Goal: Navigation & Orientation: Find specific page/section

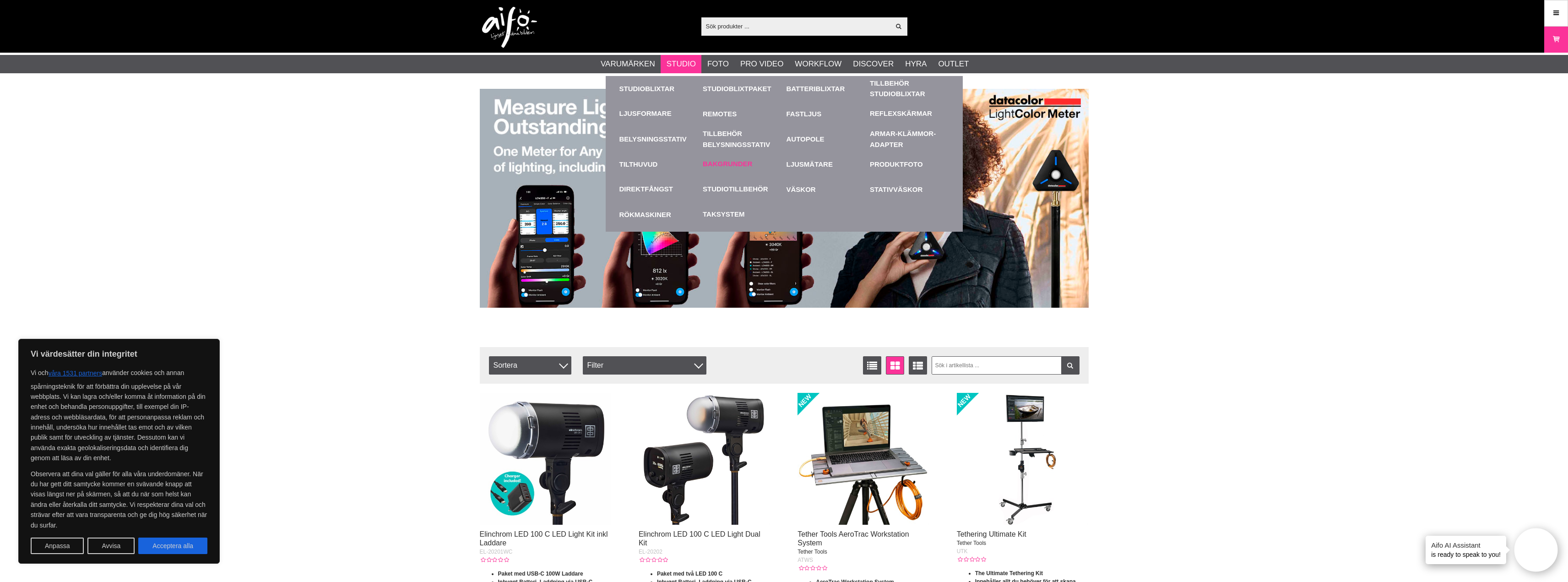
click at [727, 161] on link "Bakgrunder" at bounding box center [727, 164] width 49 height 10
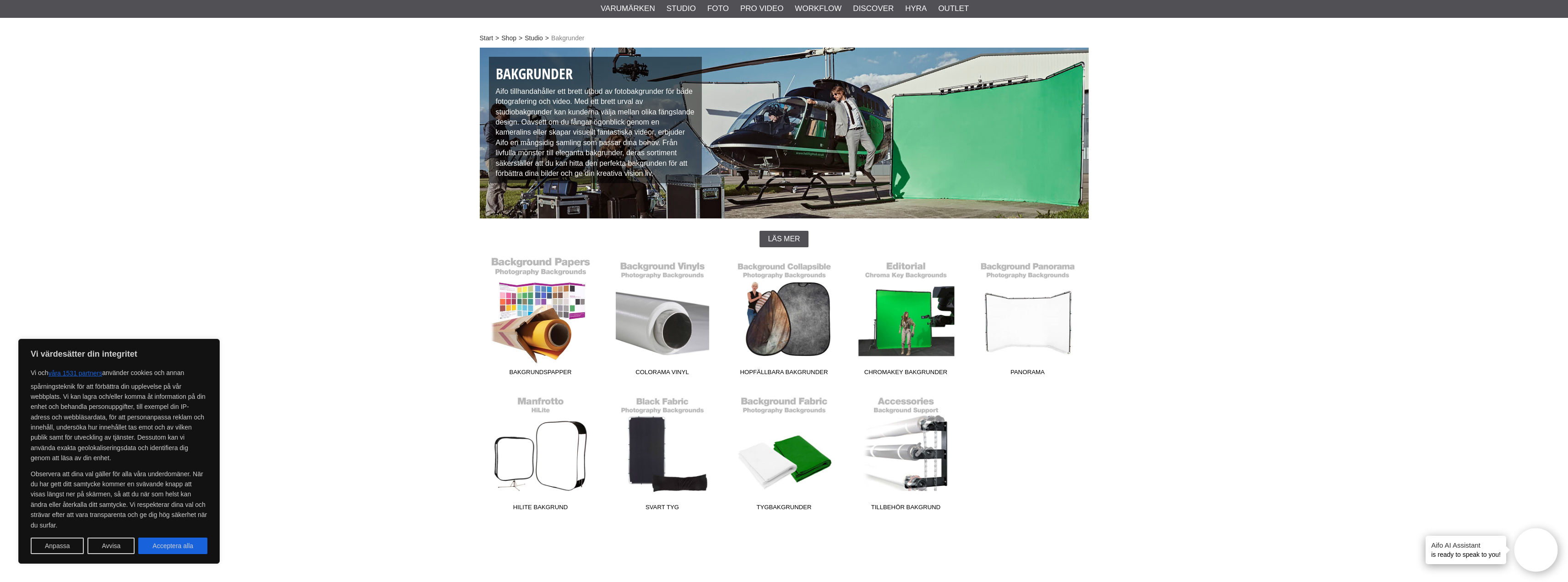
scroll to position [122, 0]
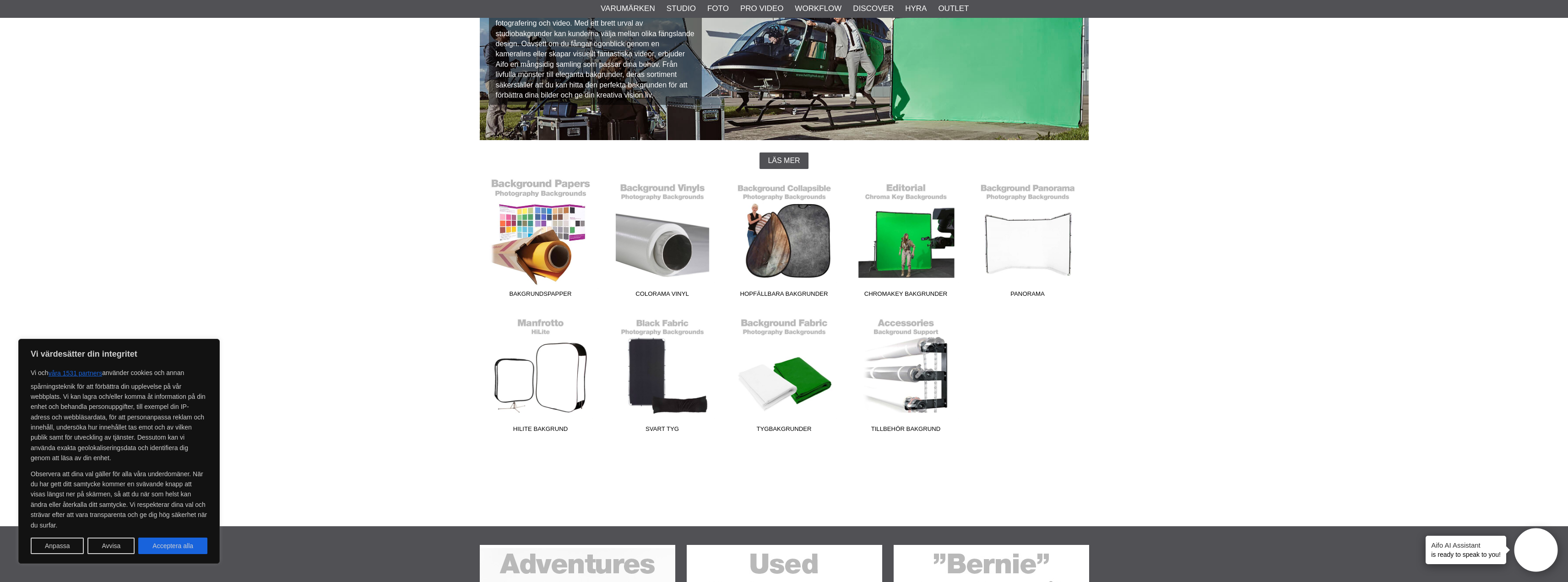
click at [552, 247] on link "Bakgrundspapper" at bounding box center [541, 240] width 122 height 124
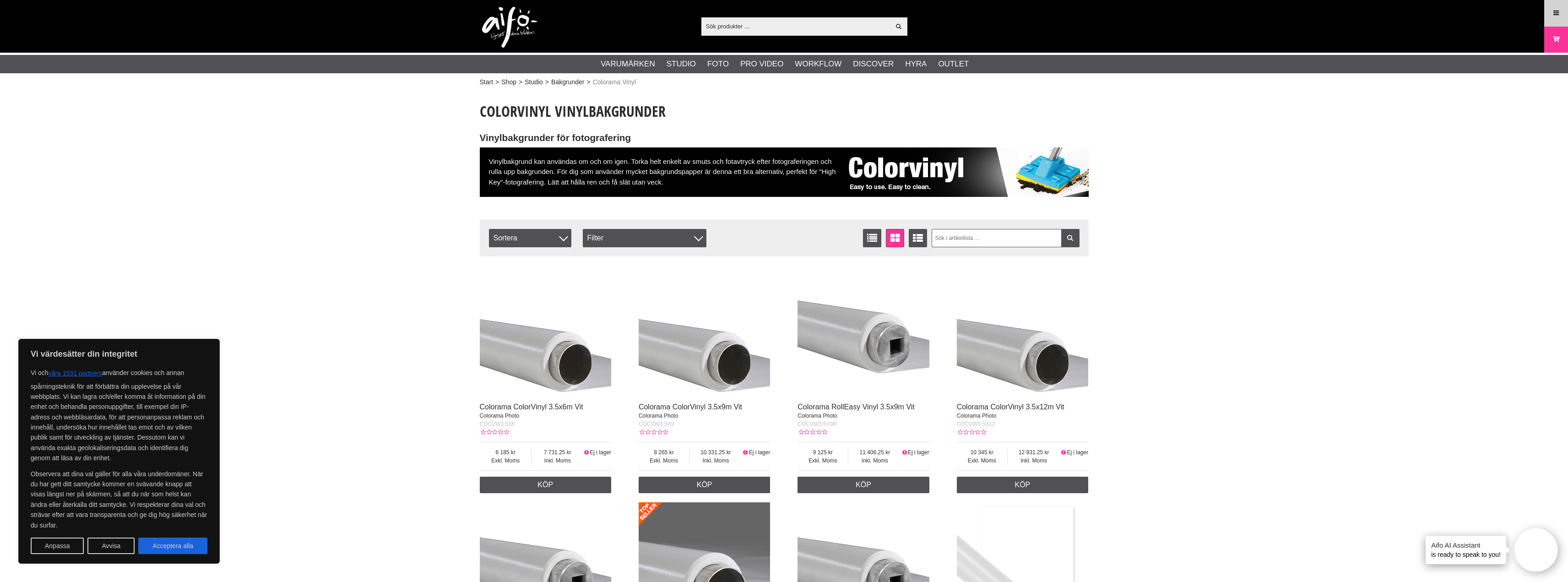
click at [1548, 15] on link "Meny" at bounding box center [1556, 13] width 23 height 21
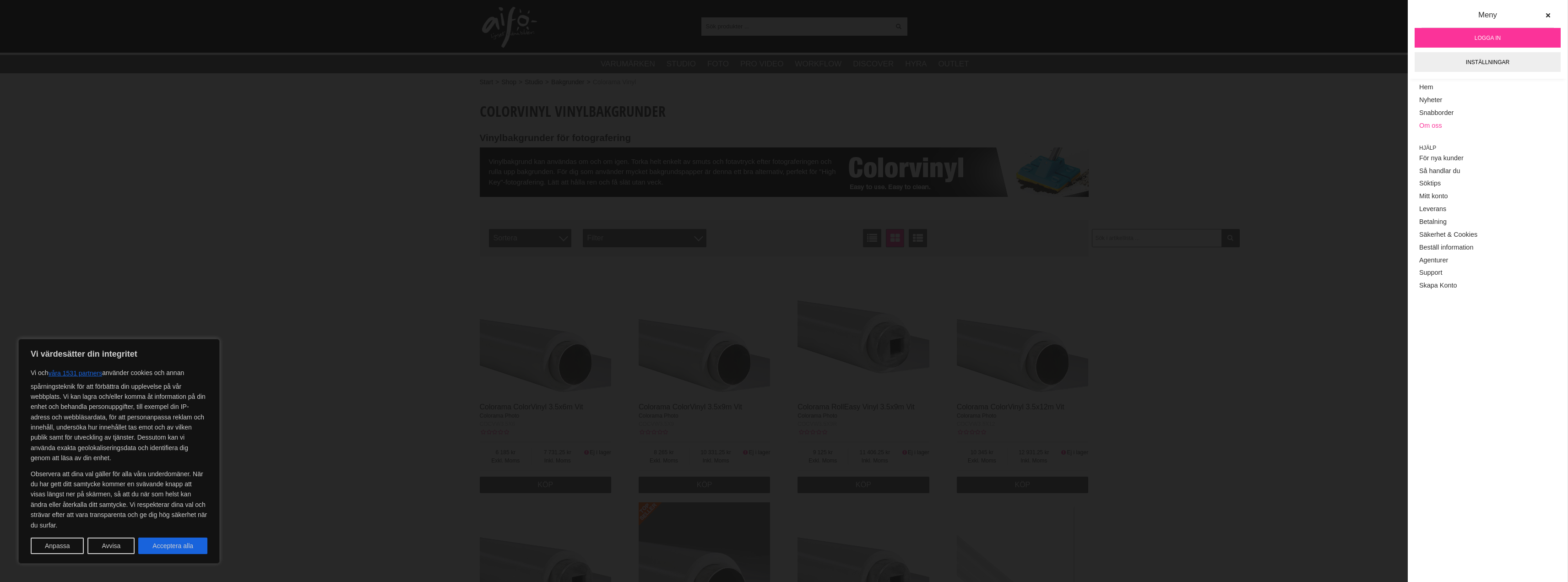
click at [1436, 125] on link "Om oss" at bounding box center [1488, 125] width 137 height 13
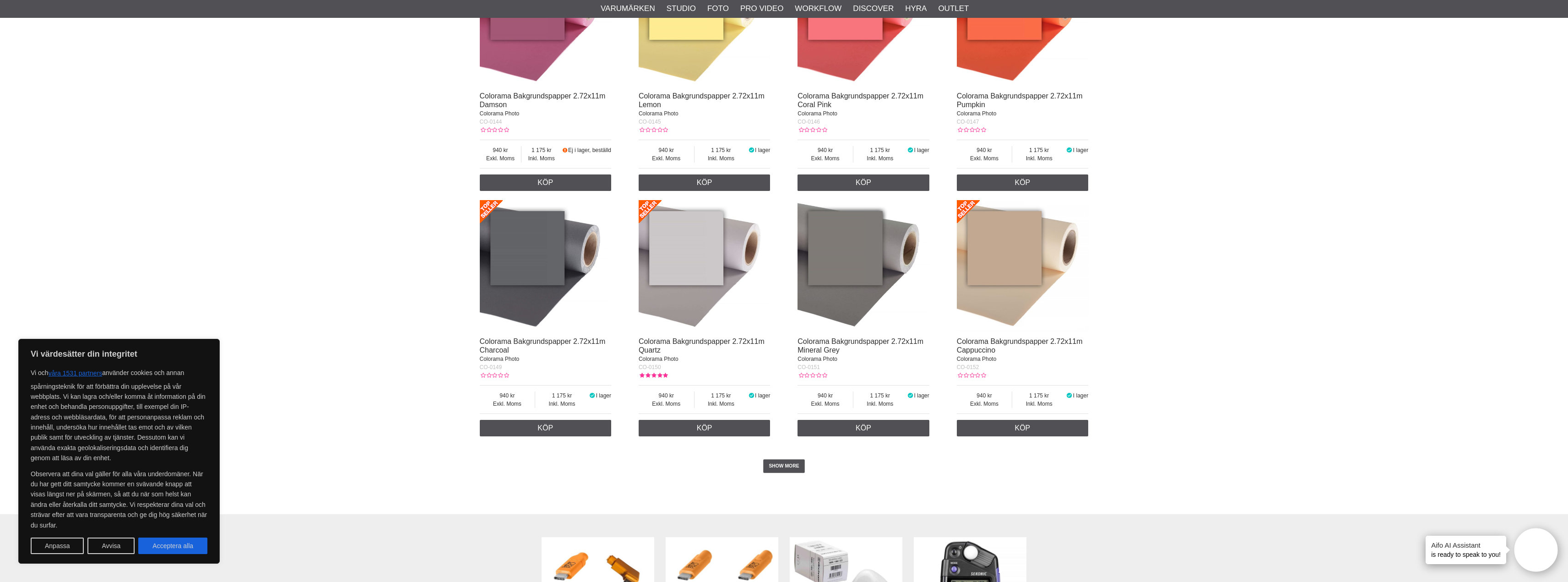
scroll to position [1649, 0]
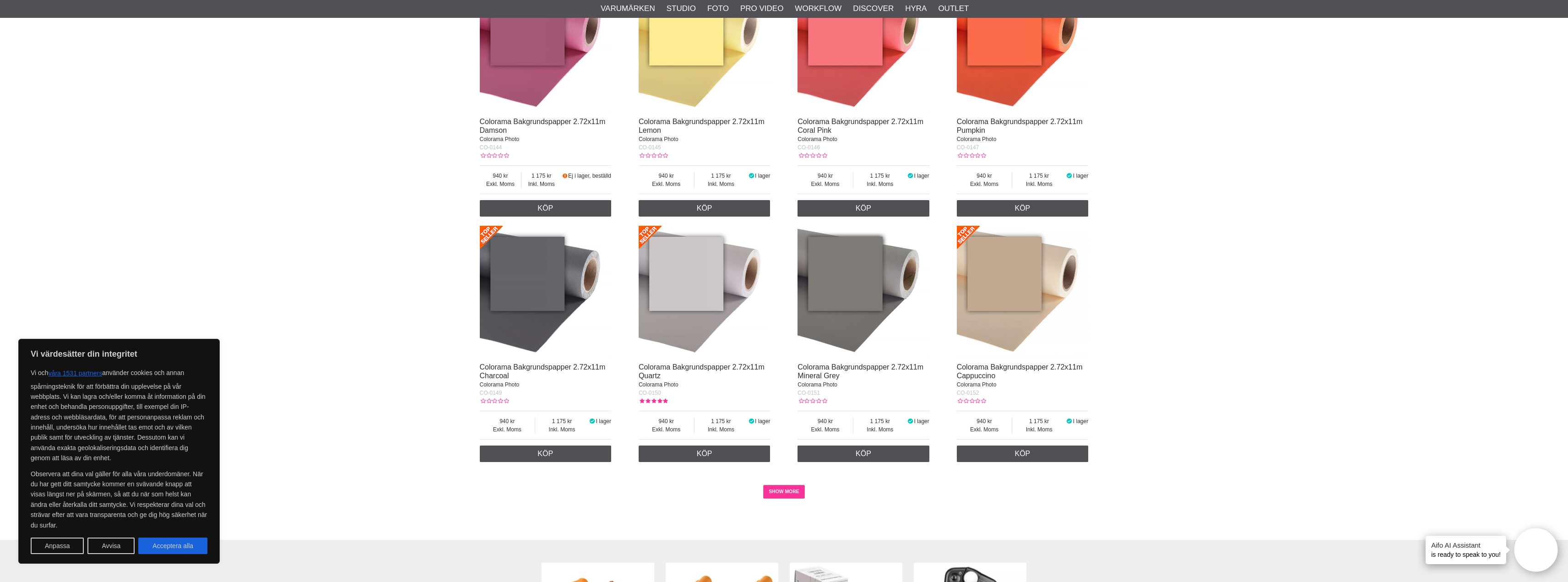
click at [787, 493] on link "SHOW MORE" at bounding box center [784, 491] width 41 height 14
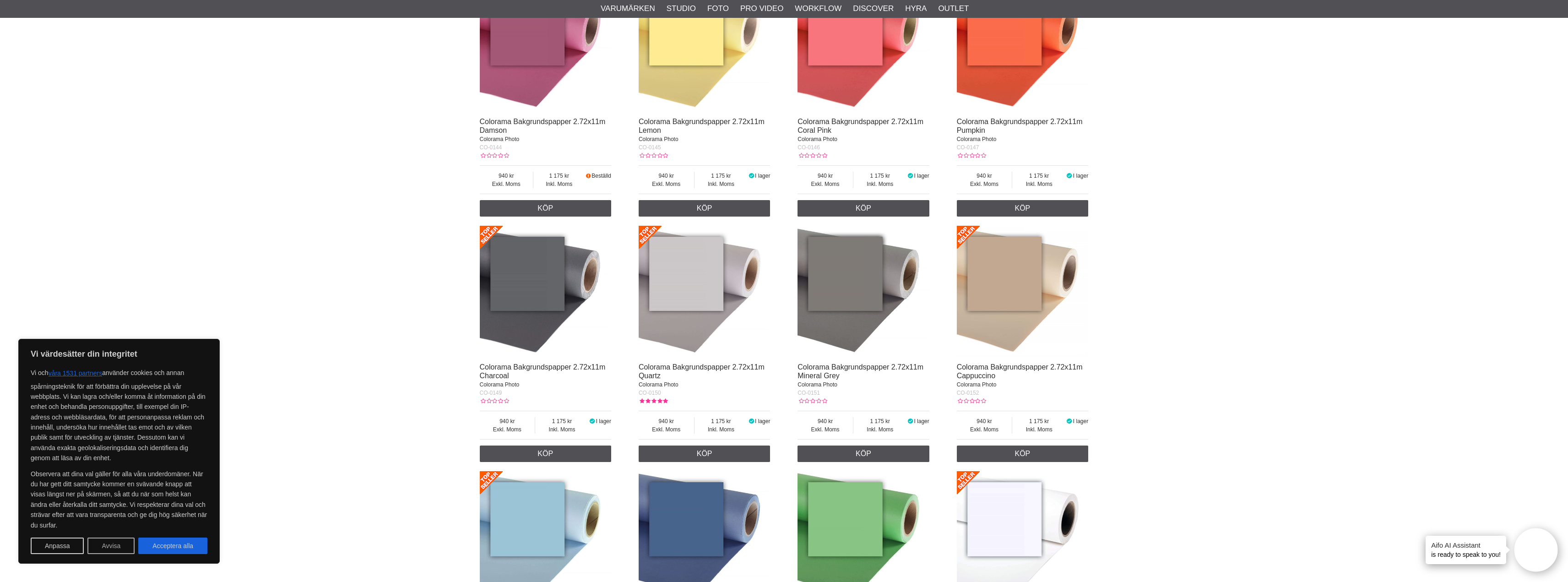
scroll to position [1383, 0]
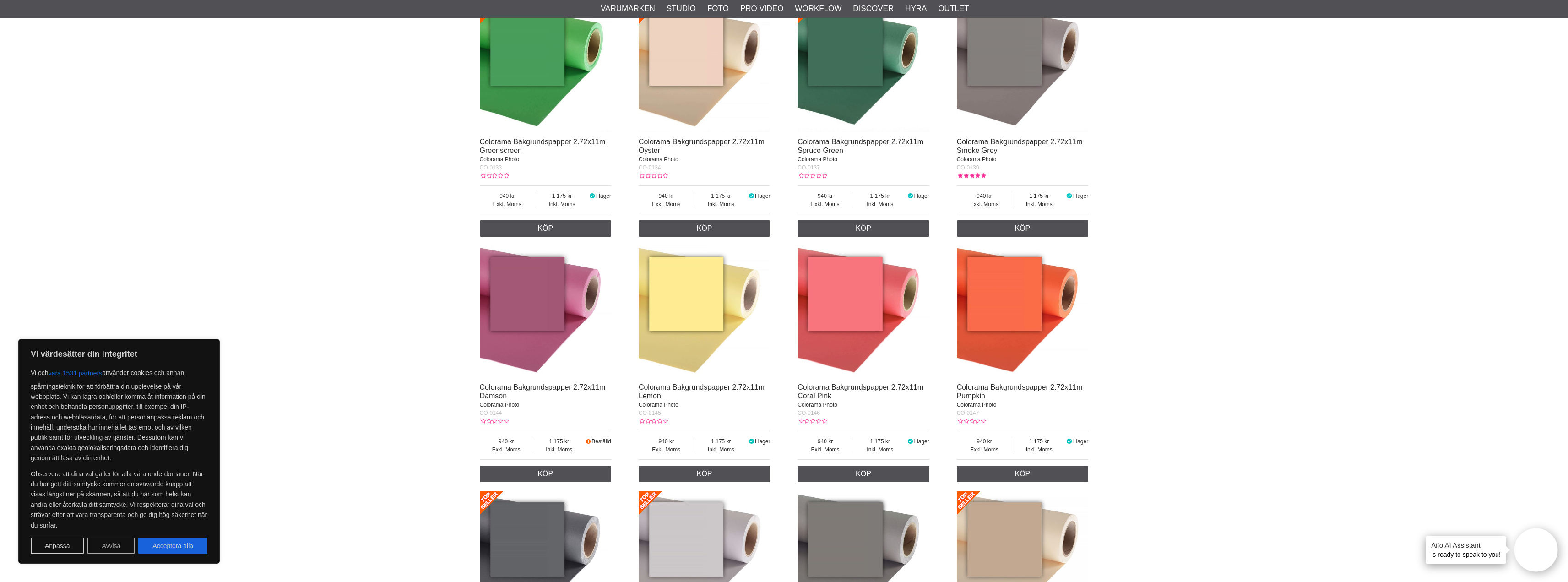
click at [114, 542] on button "Avvisa" at bounding box center [111, 545] width 47 height 16
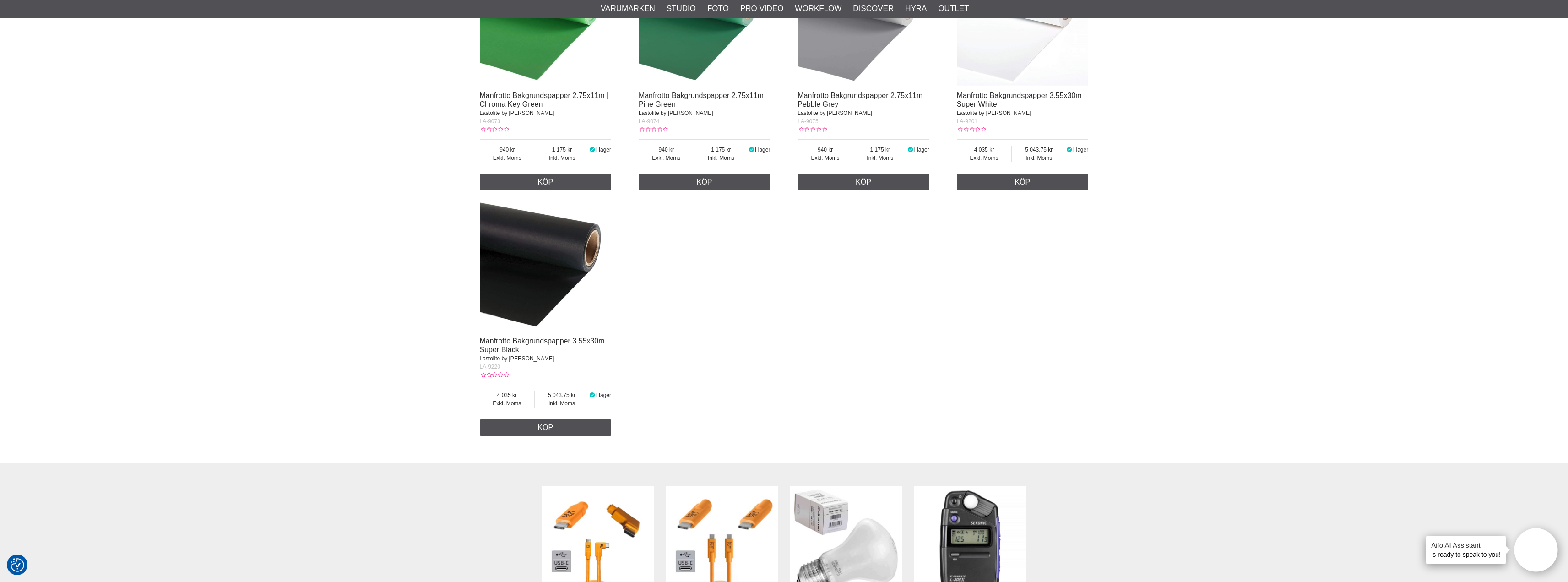
scroll to position [10296, 0]
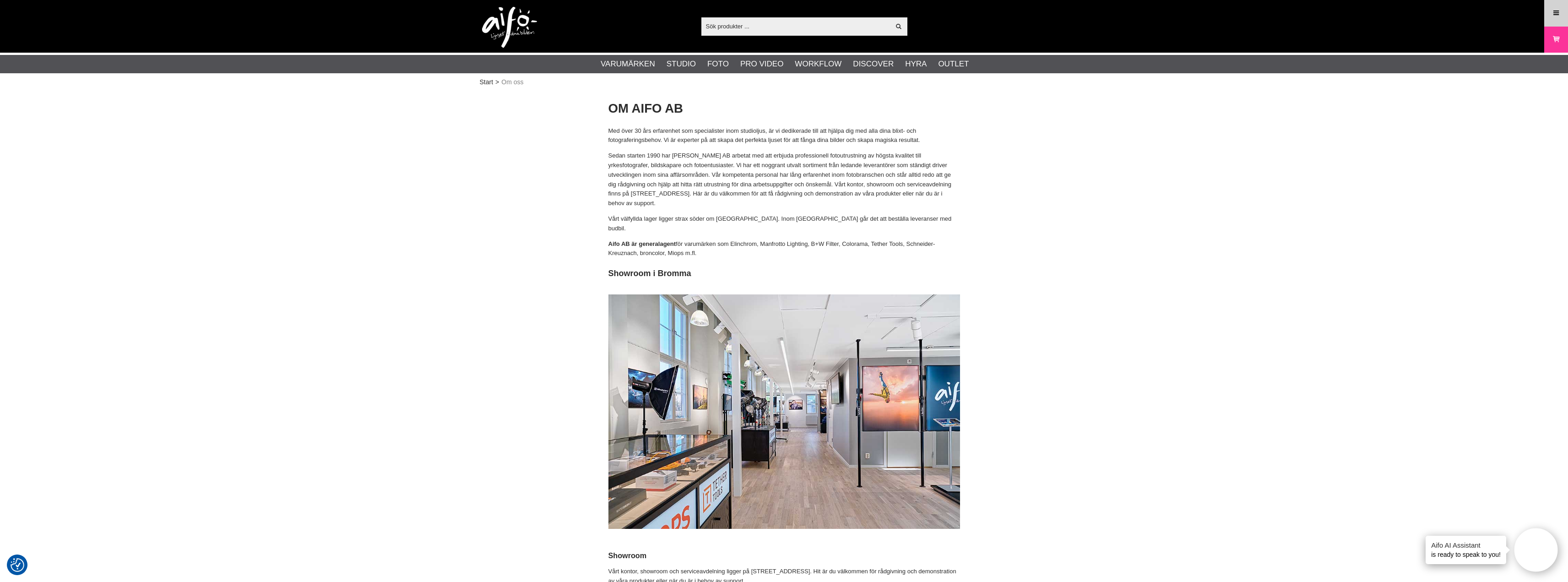
click at [1547, 13] on link "Meny" at bounding box center [1556, 13] width 23 height 21
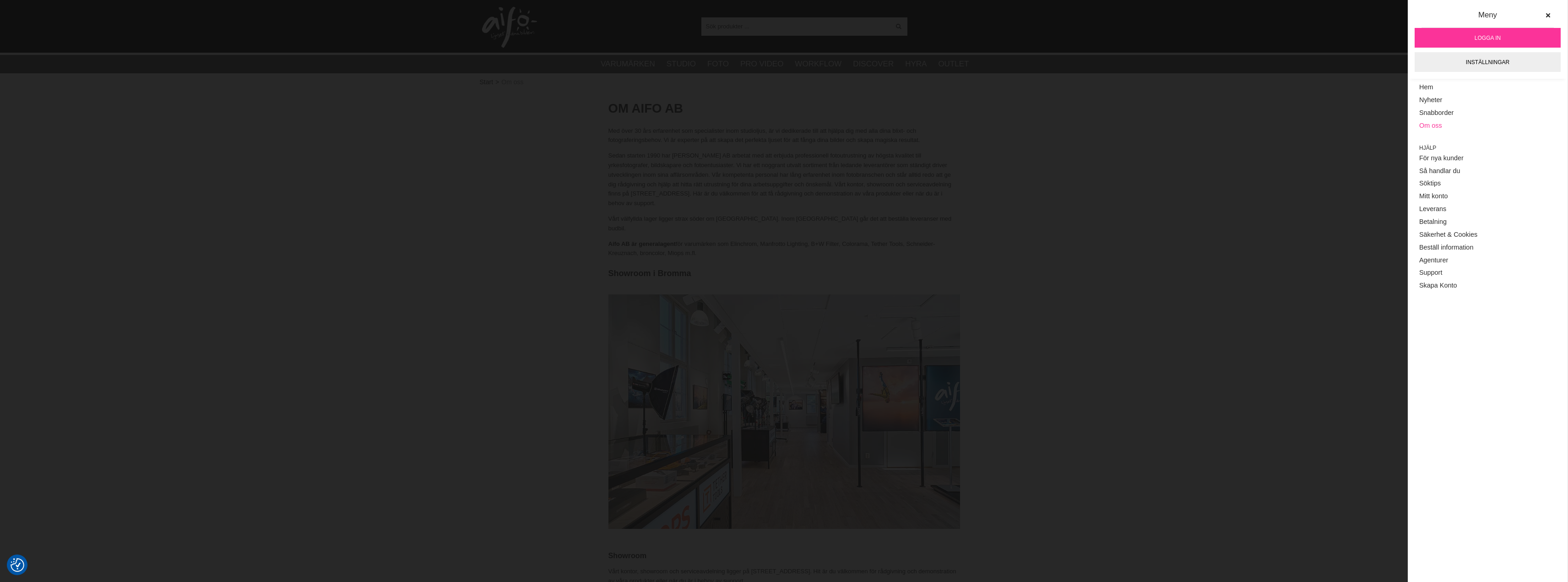
click at [1436, 123] on link "Om oss" at bounding box center [1488, 125] width 137 height 13
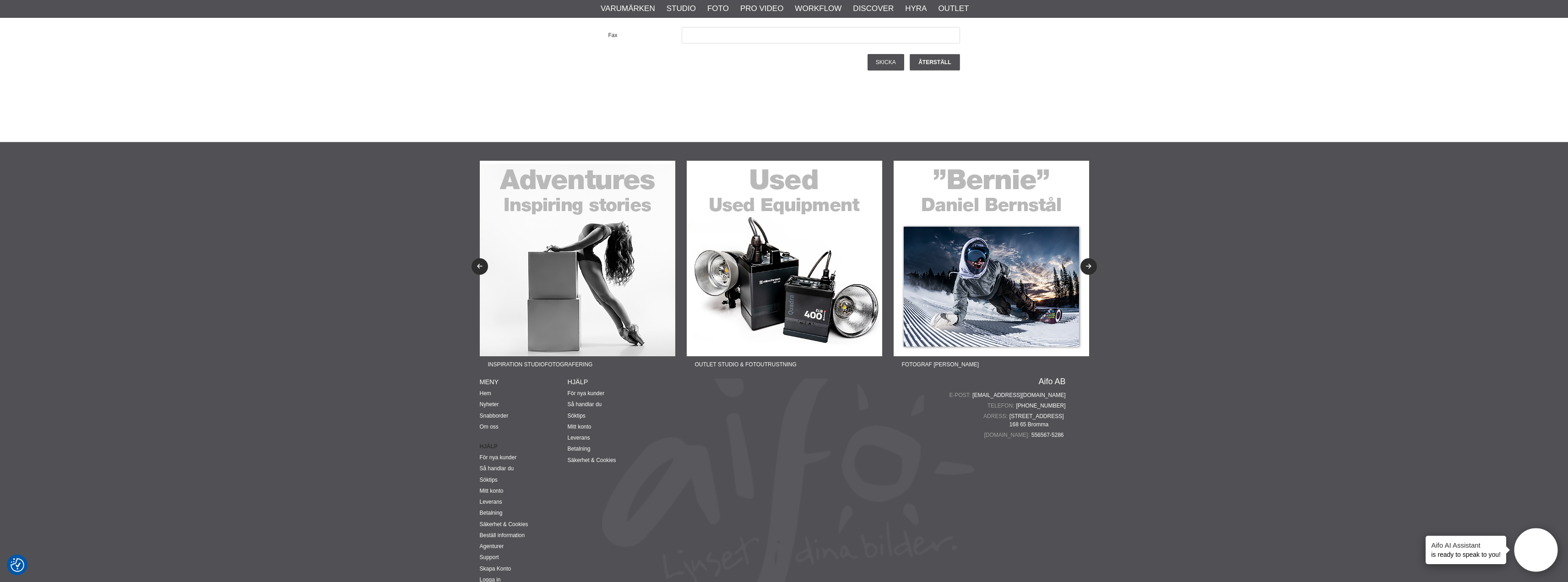
scroll to position [3269, 0]
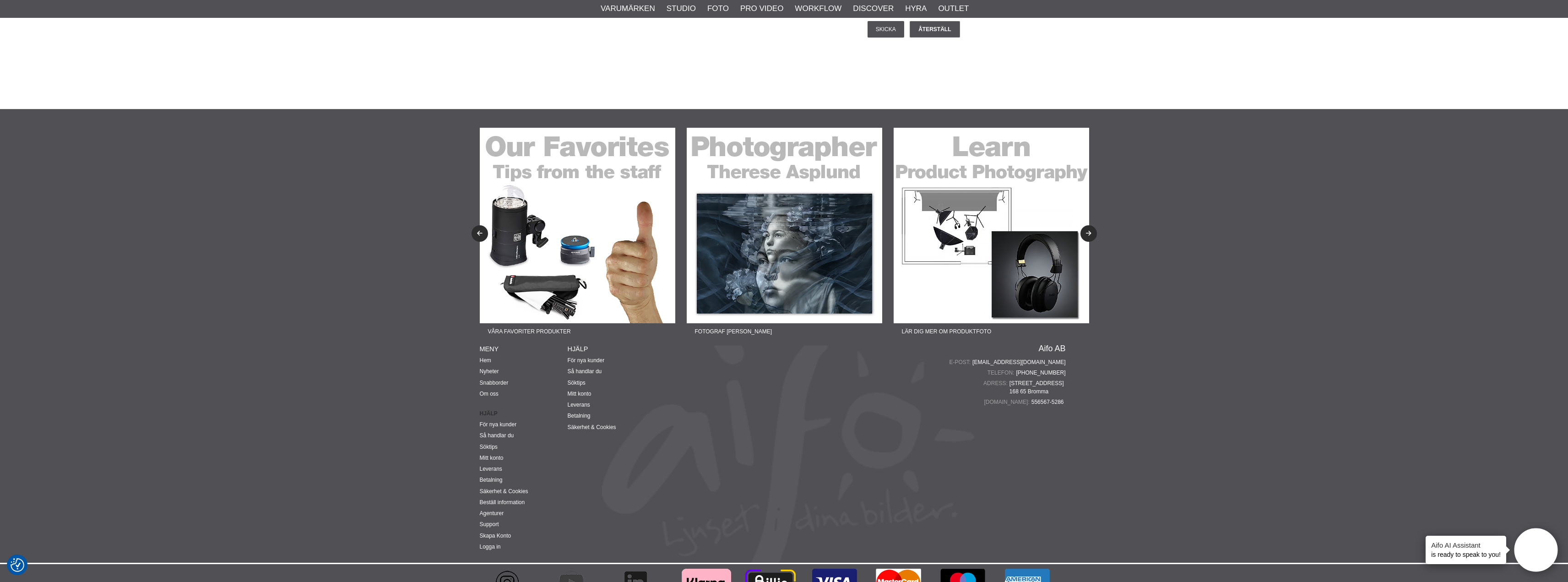
click at [508, 564] on img at bounding box center [507, 583] width 27 height 37
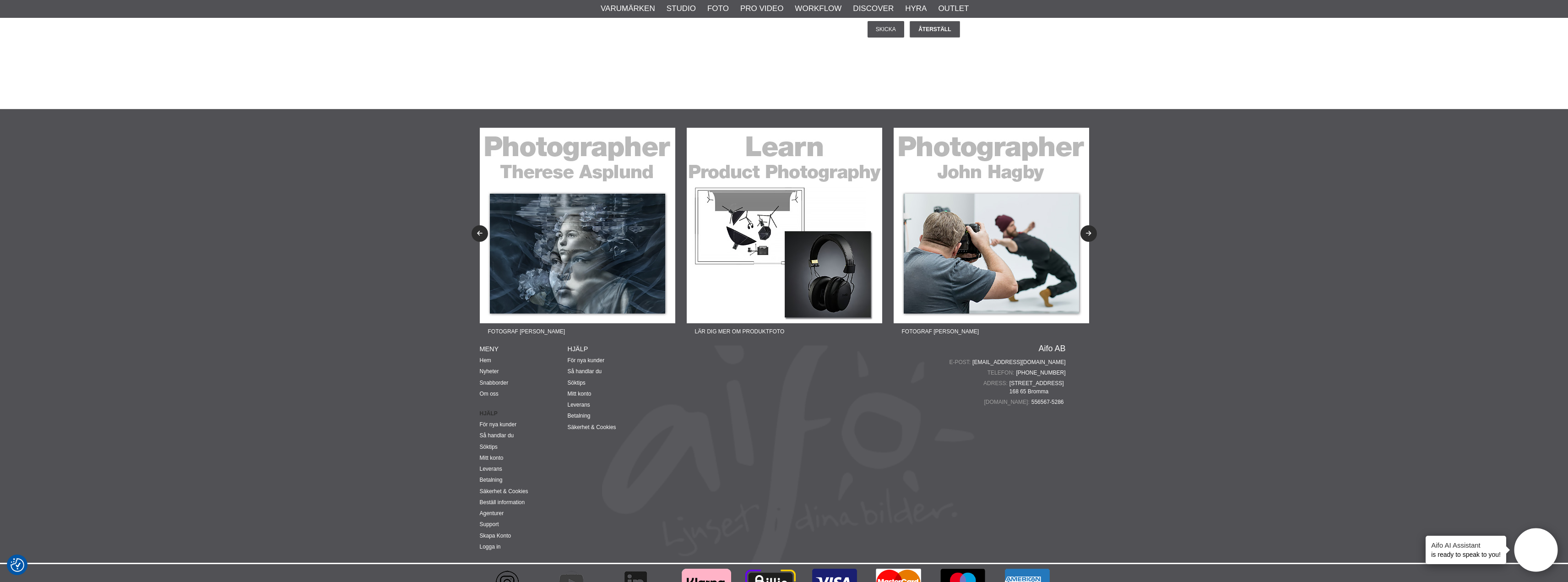
click at [977, 213] on img at bounding box center [991, 225] width 195 height 195
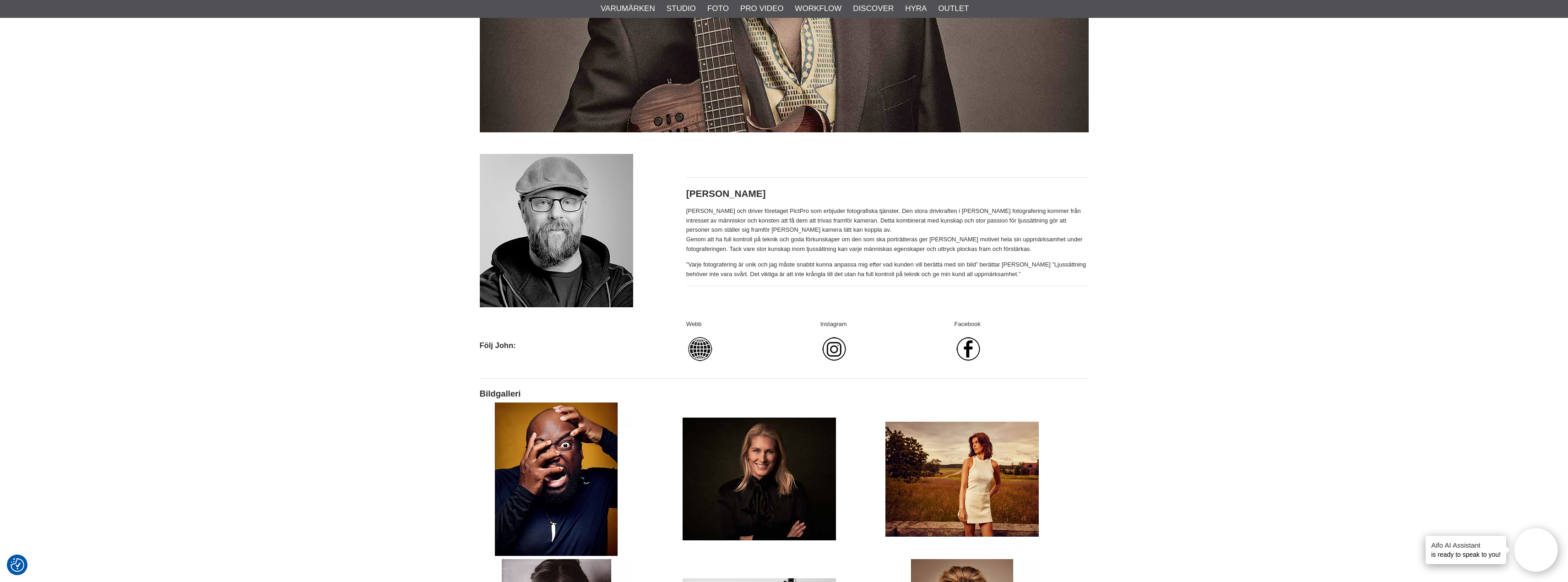
scroll to position [366, 0]
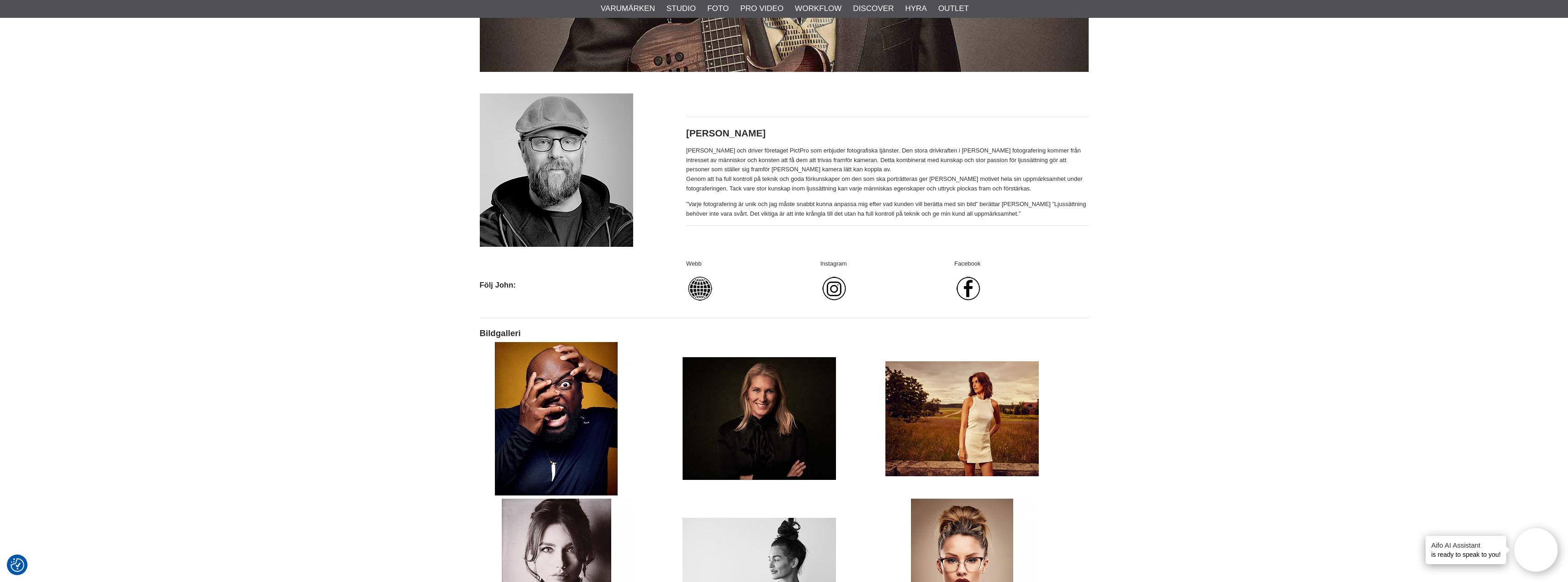
click at [691, 284] on img at bounding box center [699, 288] width 27 height 27
